Goal: Transaction & Acquisition: Purchase product/service

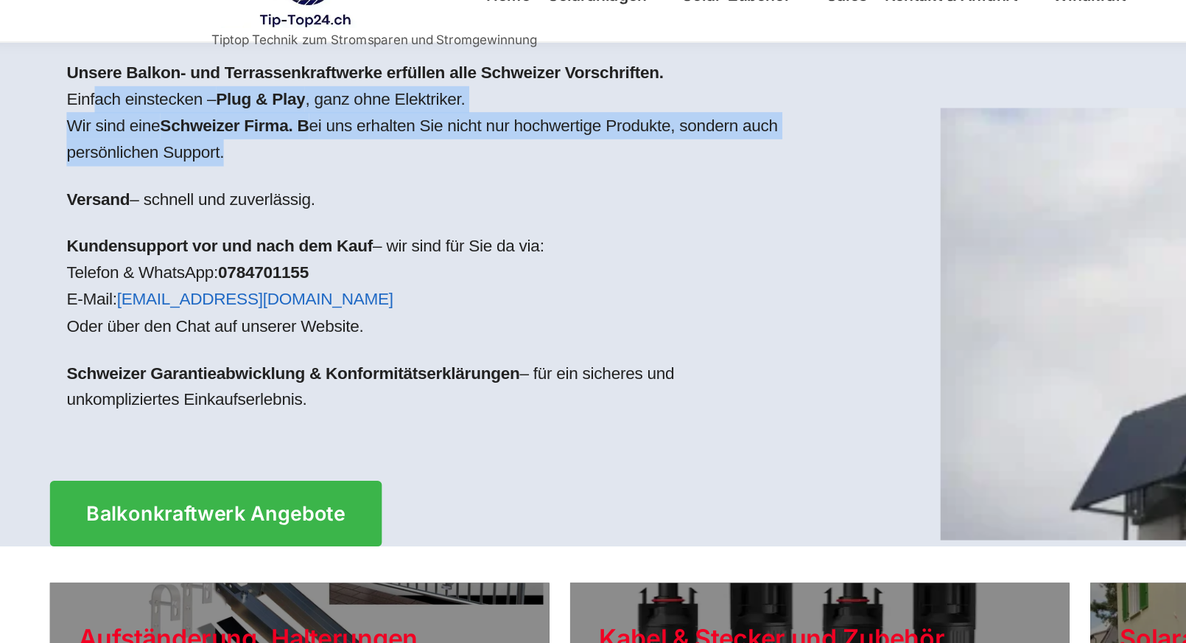
drag, startPoint x: 74, startPoint y: 98, endPoint x: 319, endPoint y: 162, distance: 253.6
click at [319, 162] on div "Unsere Balkon- und Terrassenkraftwerke erfüllen alle Schweizer Vorschriften. Ei…" at bounding box center [320, 211] width 545 height 288
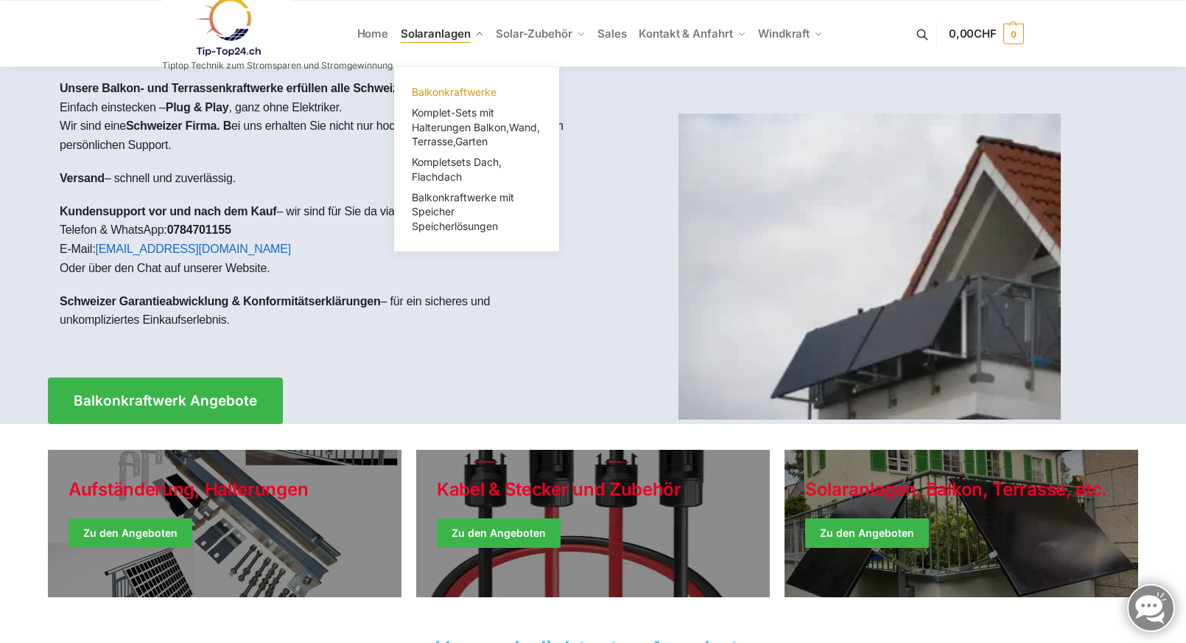
click at [461, 90] on span "Balkonkraftwerke" at bounding box center [454, 91] width 85 height 13
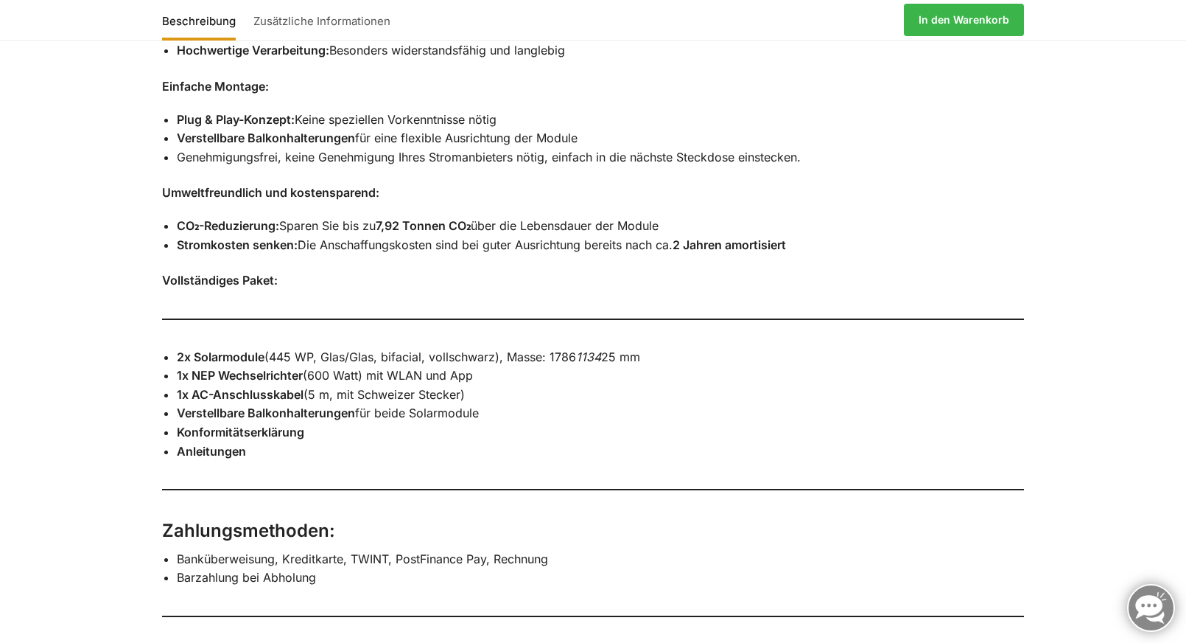
scroll to position [1187, 0]
